Goal: Information Seeking & Learning: Learn about a topic

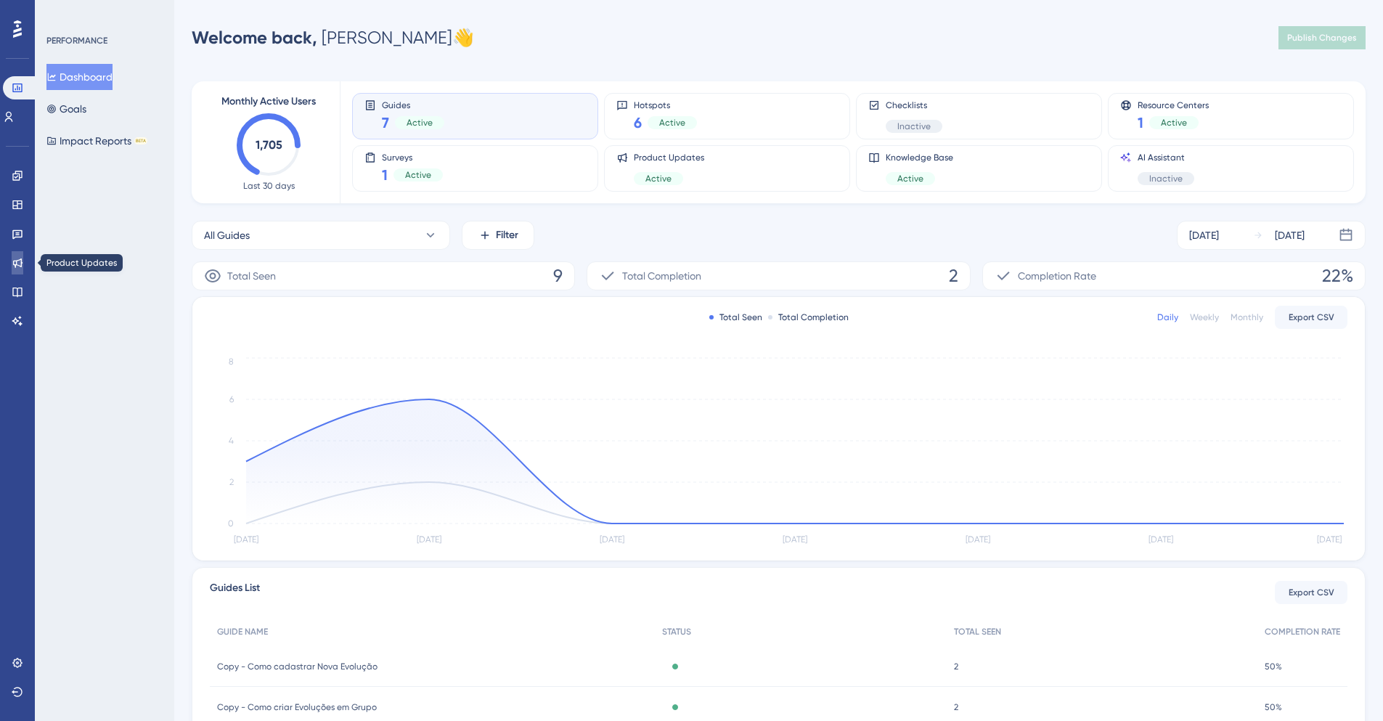
click at [17, 266] on icon at bounding box center [18, 263] width 12 height 12
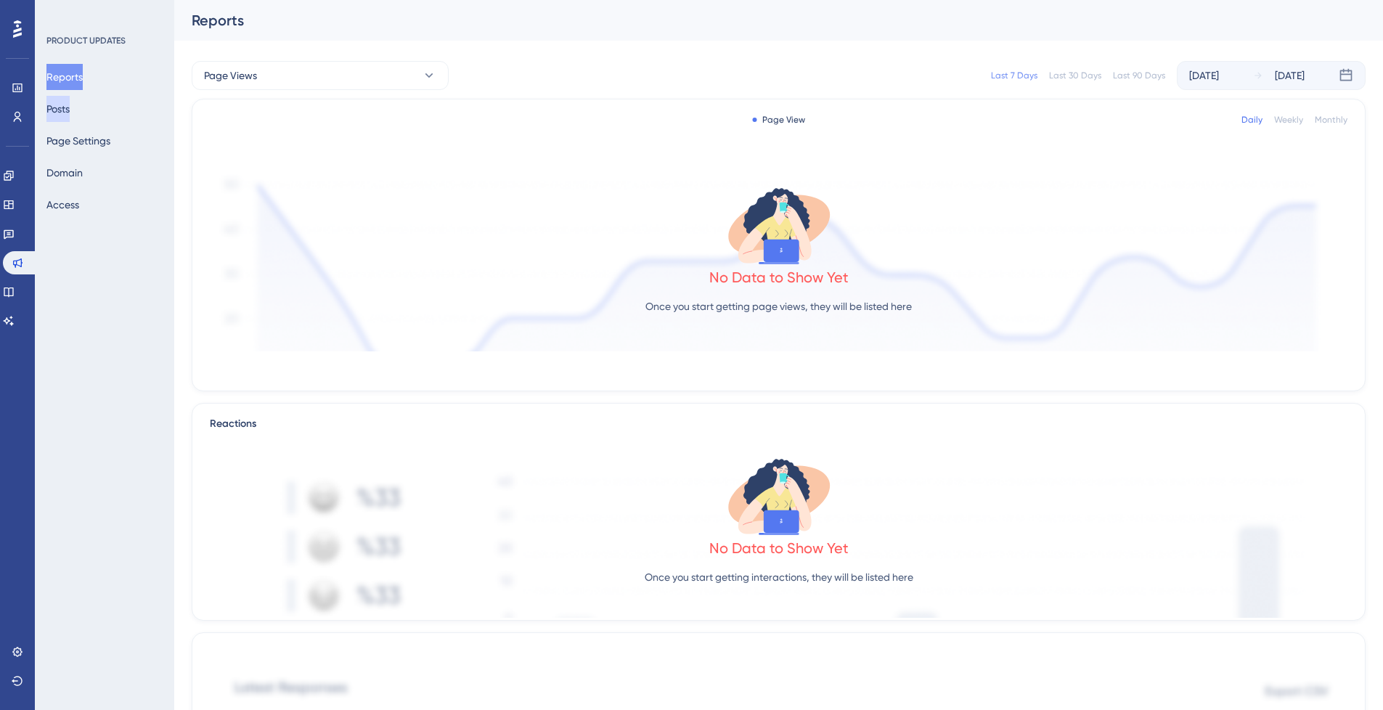
click at [70, 111] on button "Posts" at bounding box center [57, 109] width 23 height 26
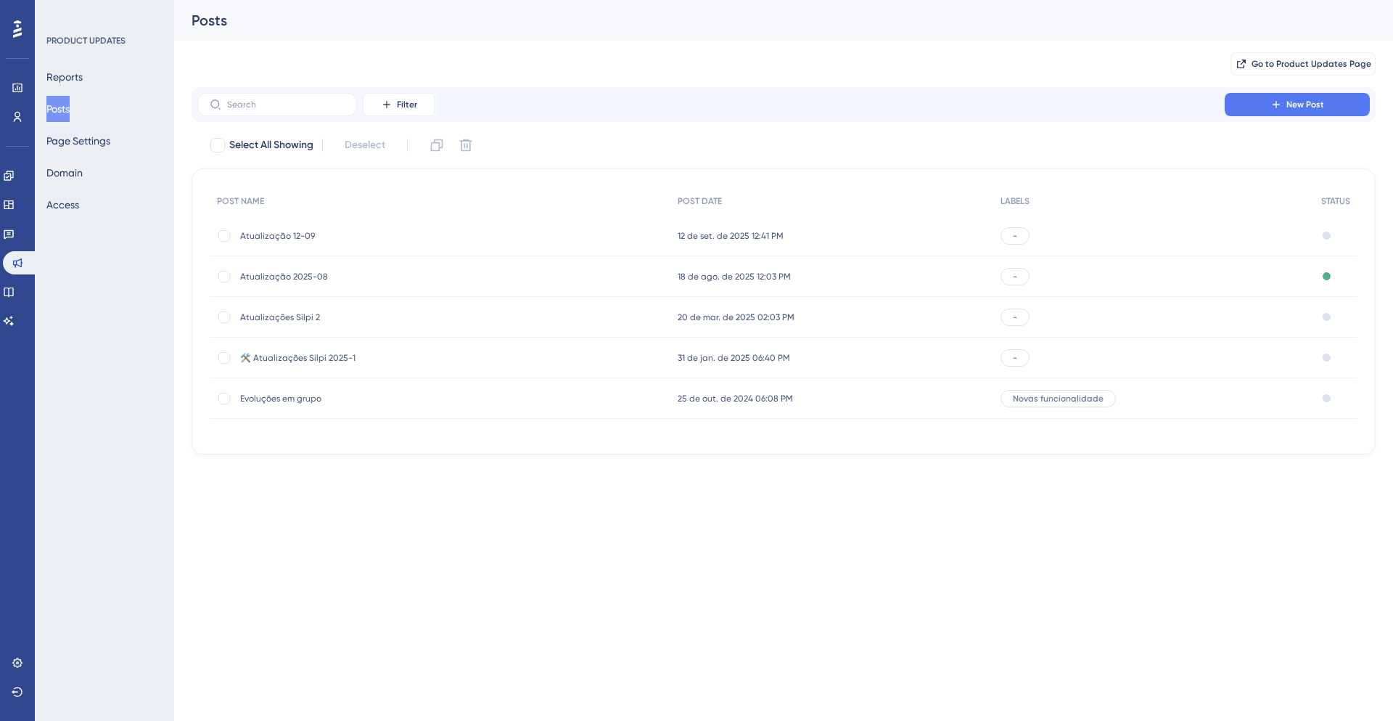
click at [473, 232] on div "Atualização 12-09 Atualização 12-09" at bounding box center [440, 236] width 461 height 41
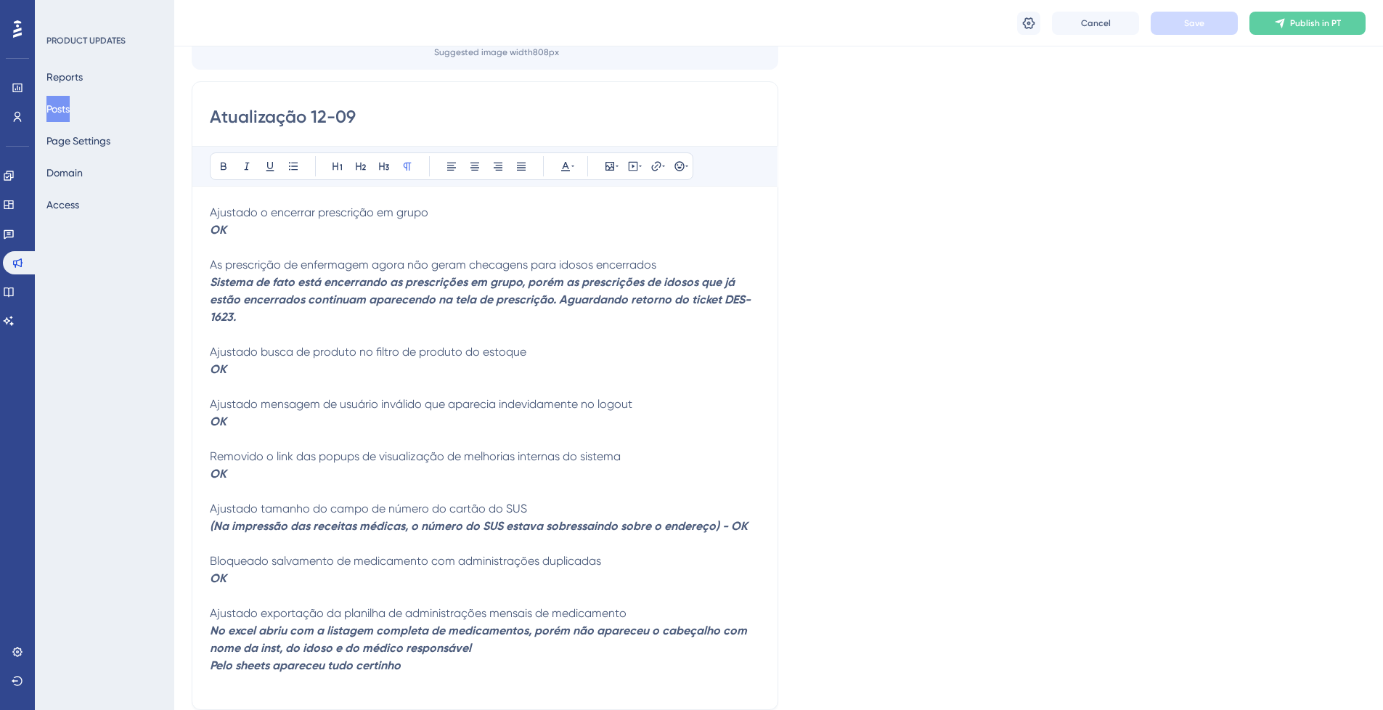
scroll to position [126, 0]
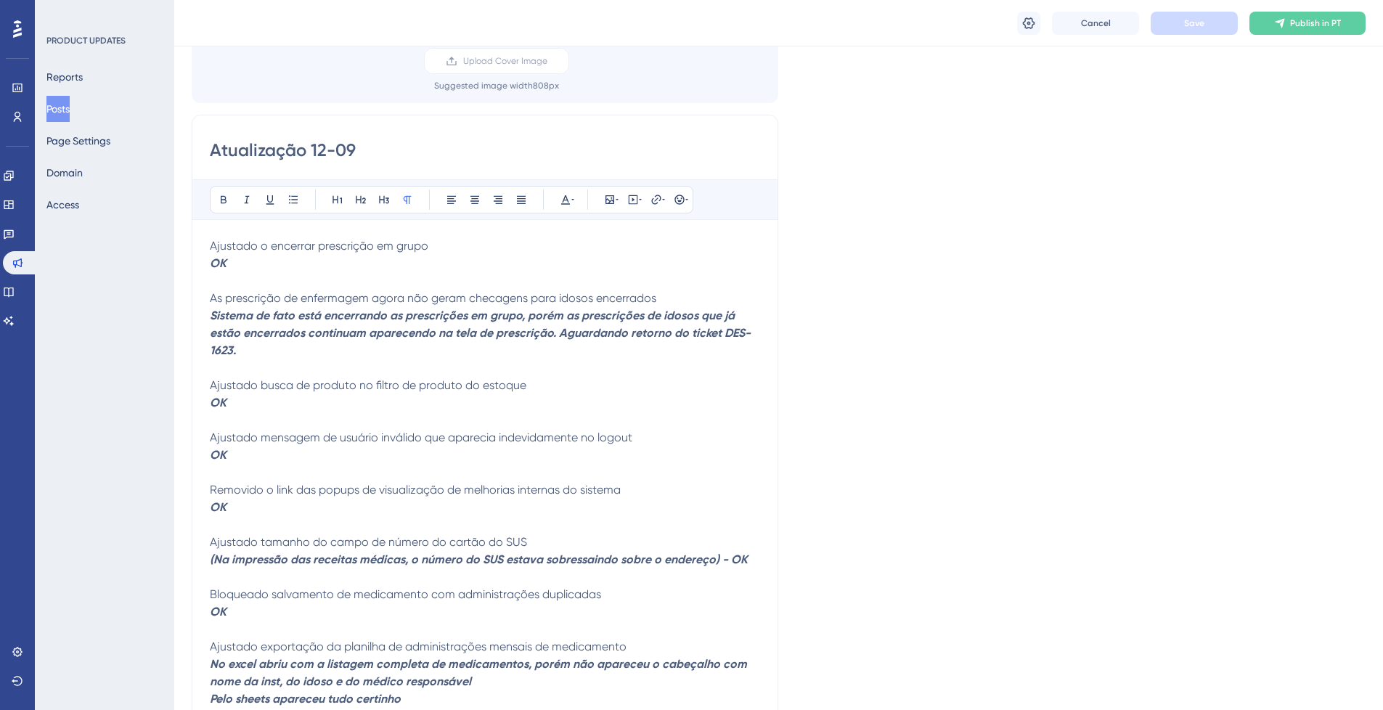
click at [67, 105] on button "Posts" at bounding box center [57, 109] width 23 height 26
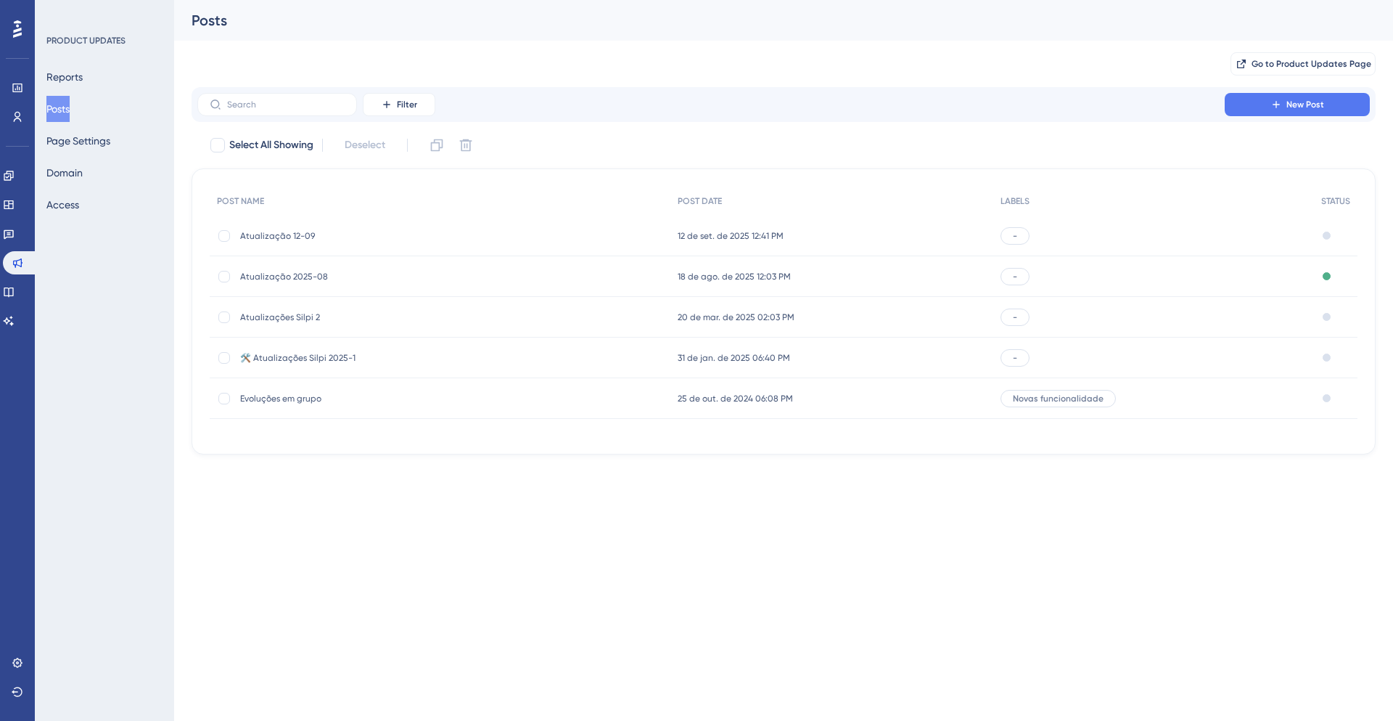
click at [427, 266] on div "Atualização 2025-08 Atualização 2025-08" at bounding box center [356, 276] width 232 height 41
